Goal: Transaction & Acquisition: Purchase product/service

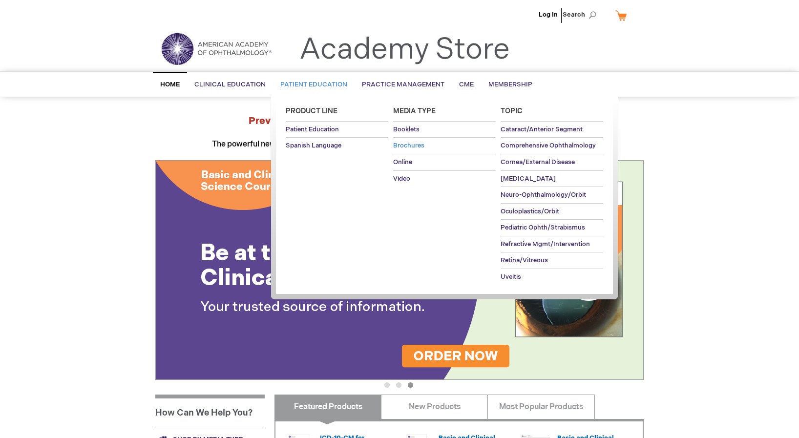
click at [417, 145] on span "Brochures" at bounding box center [408, 146] width 31 height 8
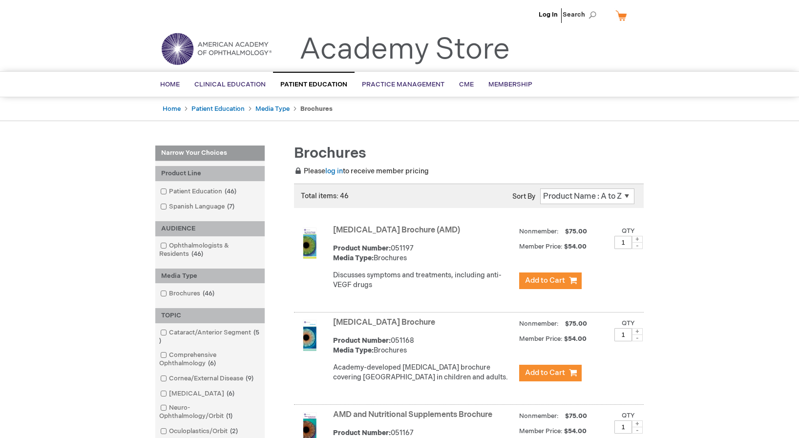
click at [626, 195] on select "Position Product Name : A to Z Product Name : Z to A Price : Low to High Price …" at bounding box center [587, 196] width 94 height 16
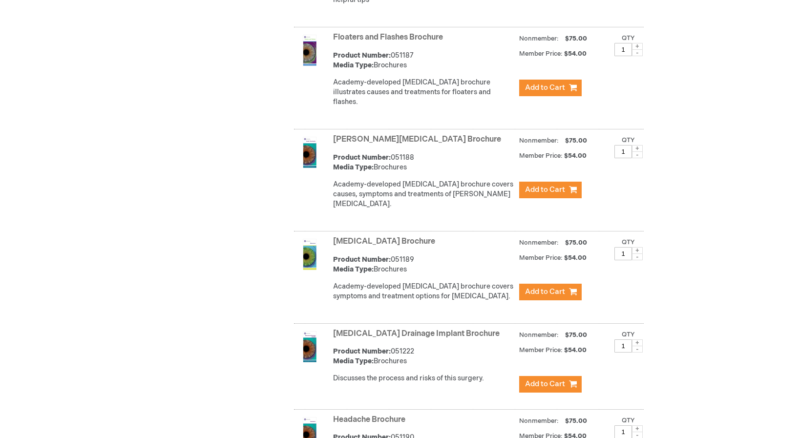
scroll to position [1514, 0]
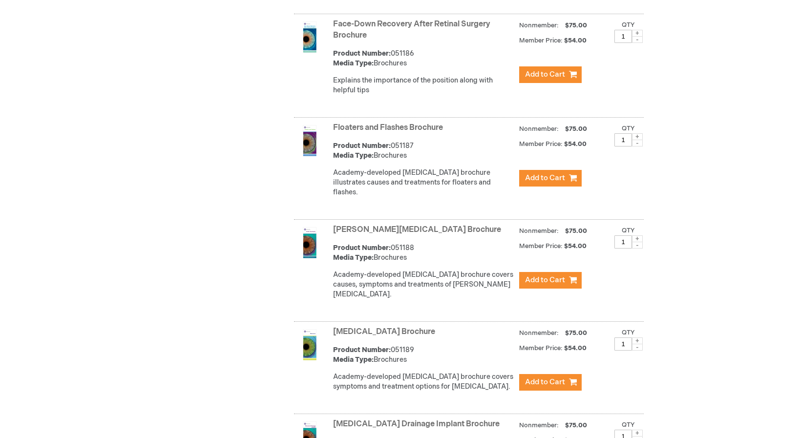
click at [311, 149] on img at bounding box center [309, 140] width 31 height 31
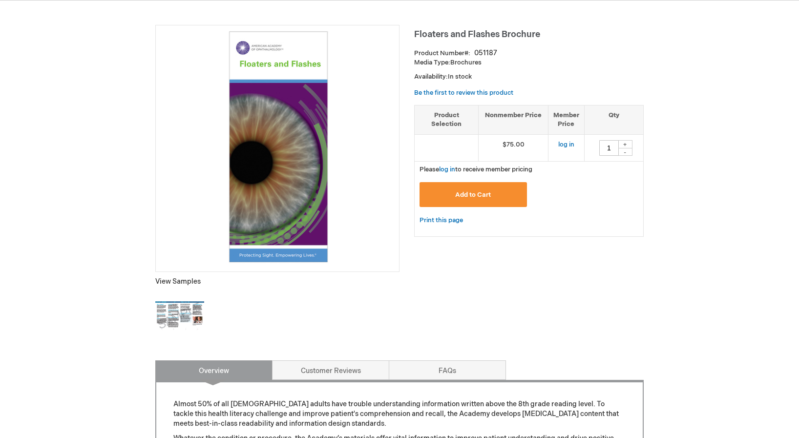
scroll to position [146, 0]
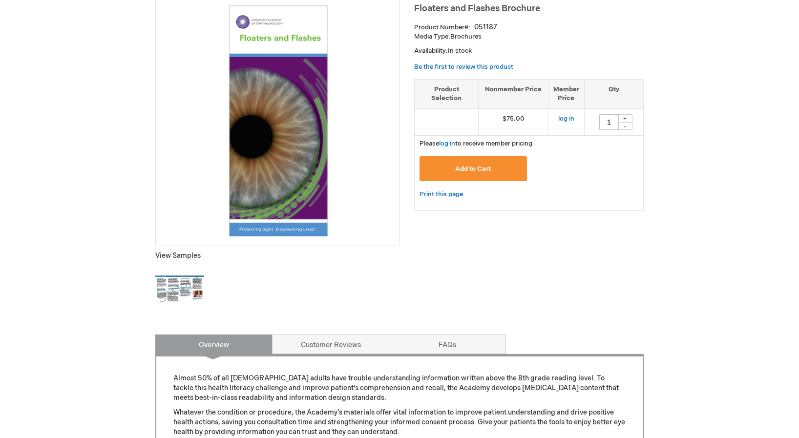
click at [178, 285] on img at bounding box center [179, 290] width 49 height 49
